Goal: Check status: Check status

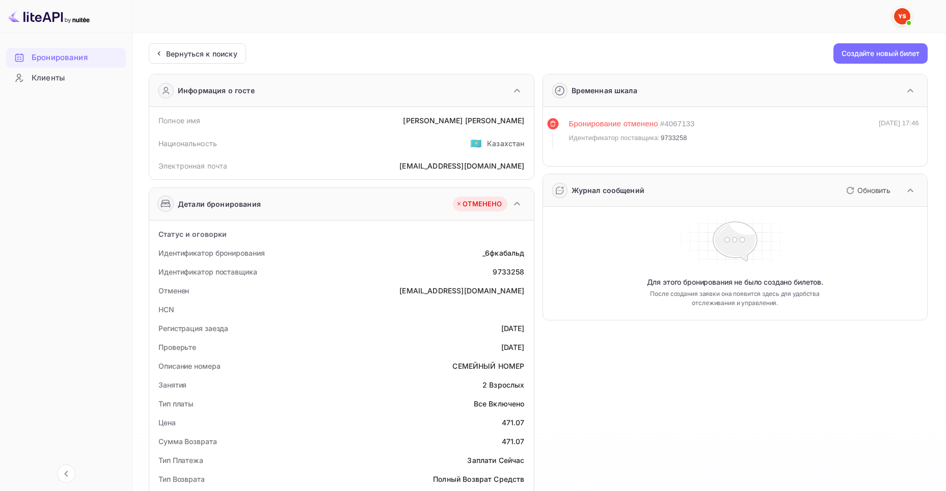
click at [62, 55] on ya-tr-span "Бронирования" at bounding box center [60, 58] width 56 height 12
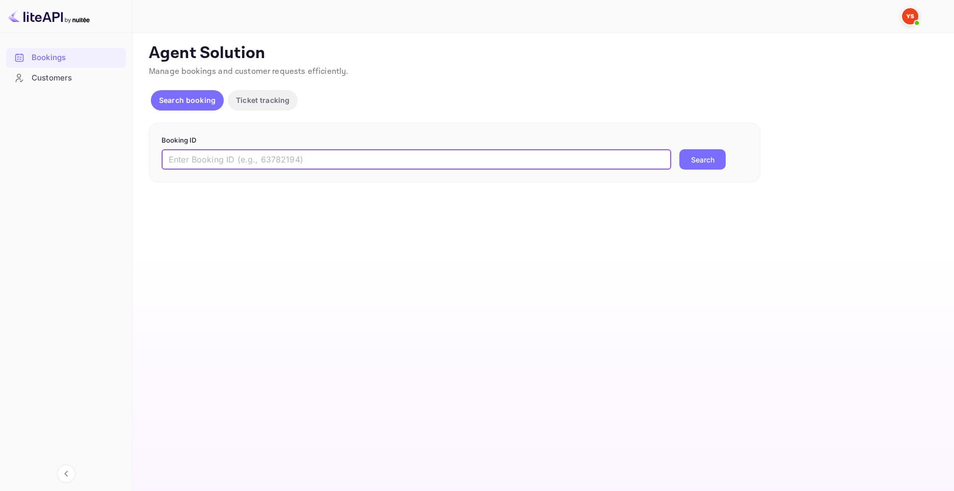
click at [521, 157] on input "text" at bounding box center [415, 159] width 509 height 20
paste input "9487058"
type input "9487058"
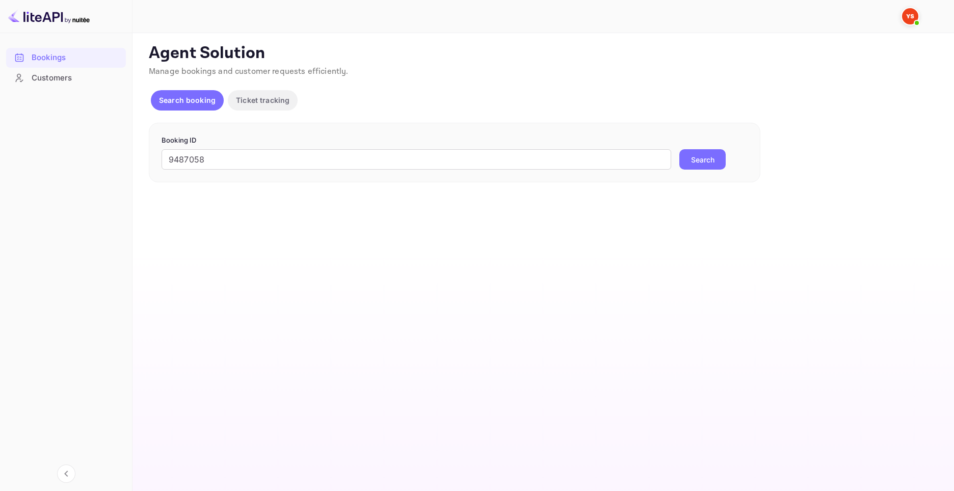
click at [713, 157] on button "Search" at bounding box center [702, 159] width 46 height 20
